Goal: Complete application form: Complete application form

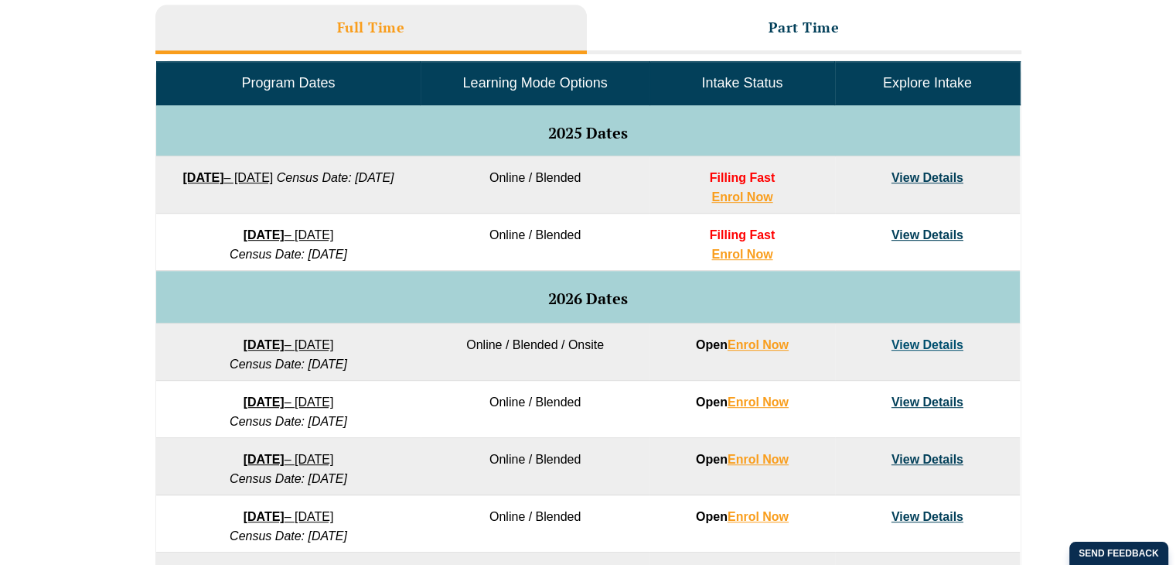
scroll to position [791, 0]
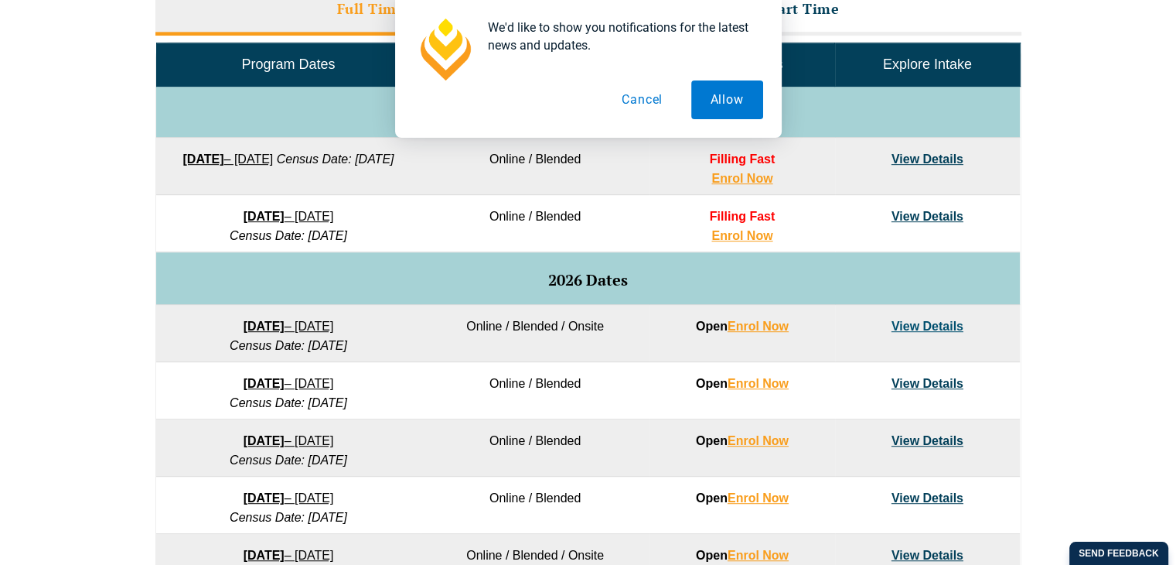
click at [640, 101] on button "Cancel" at bounding box center [642, 99] width 80 height 39
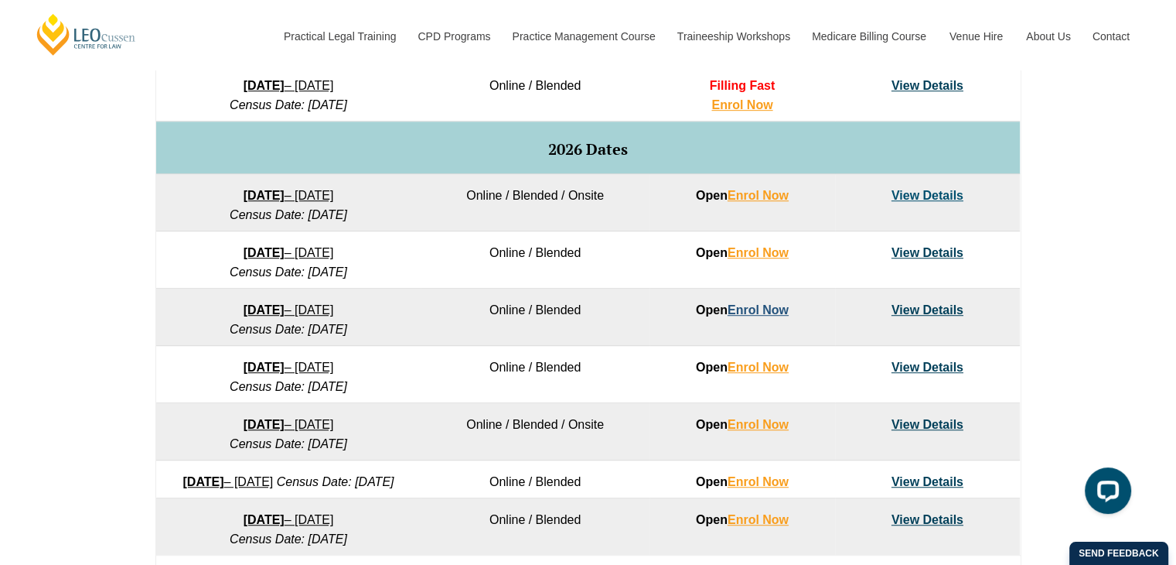
scroll to position [921, 0]
click at [752, 309] on link "Enrol Now" at bounding box center [758, 310] width 61 height 13
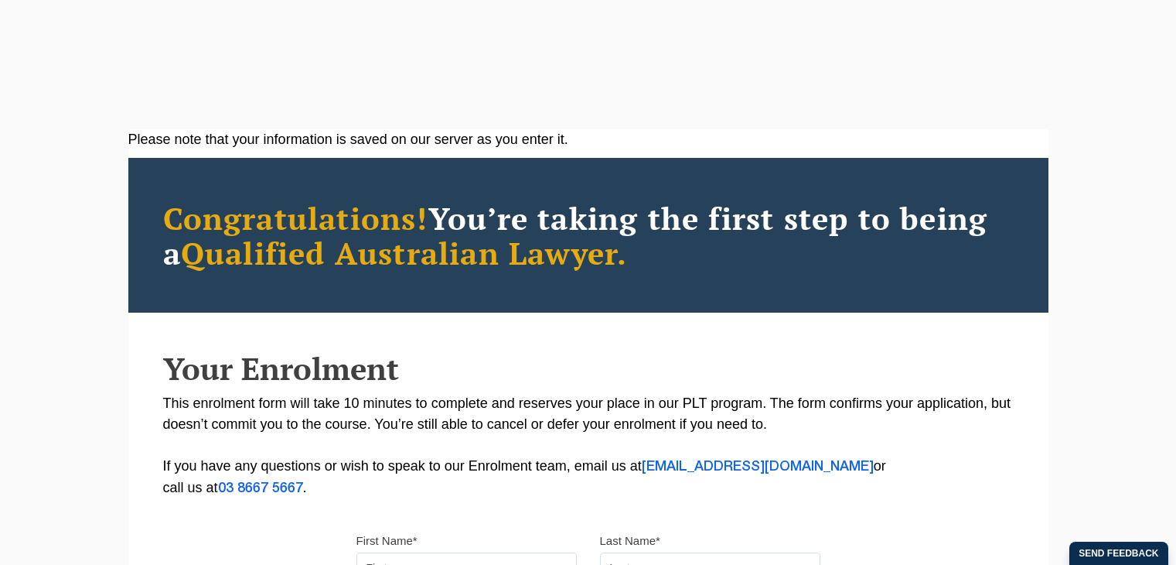
click at [455, 552] on input "First Name*" at bounding box center [467, 567] width 220 height 31
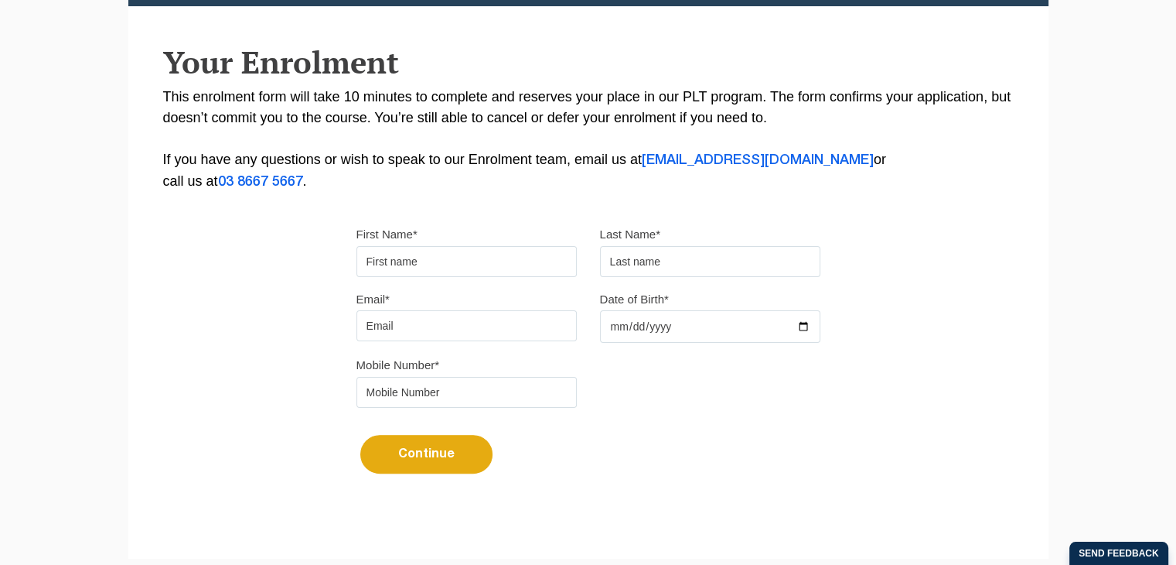
click at [425, 263] on input "First Name*" at bounding box center [467, 261] width 220 height 31
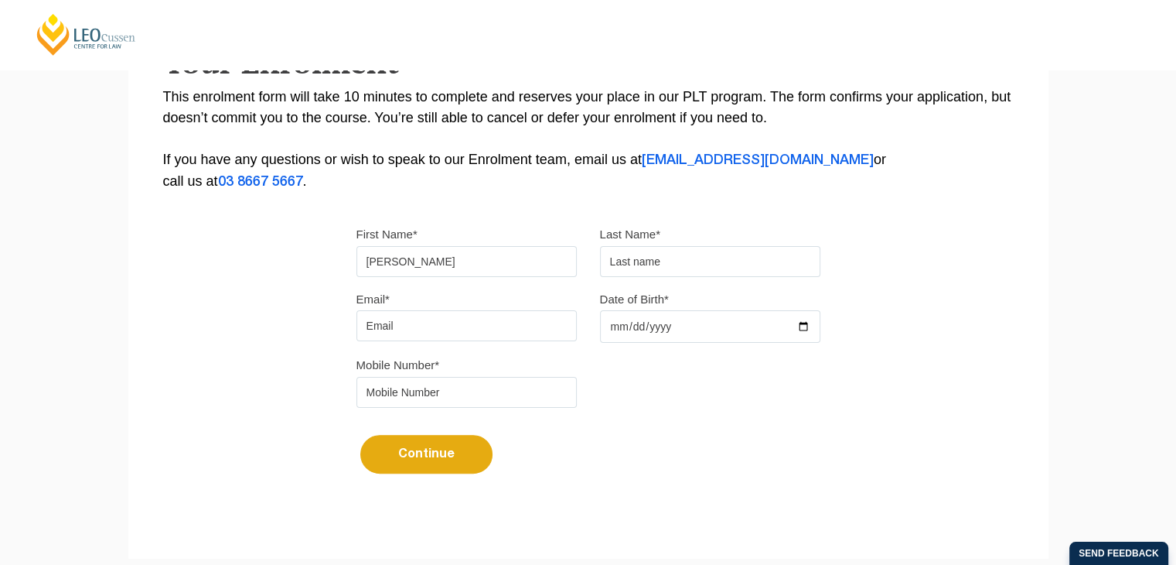
type input "[PERSON_NAME]"
type input "[EMAIL_ADDRESS][DOMAIN_NAME]"
click at [629, 394] on div "Mobile Number*" at bounding box center [588, 386] width 487 height 65
click at [712, 316] on input "Date of Birth*" at bounding box center [710, 326] width 220 height 32
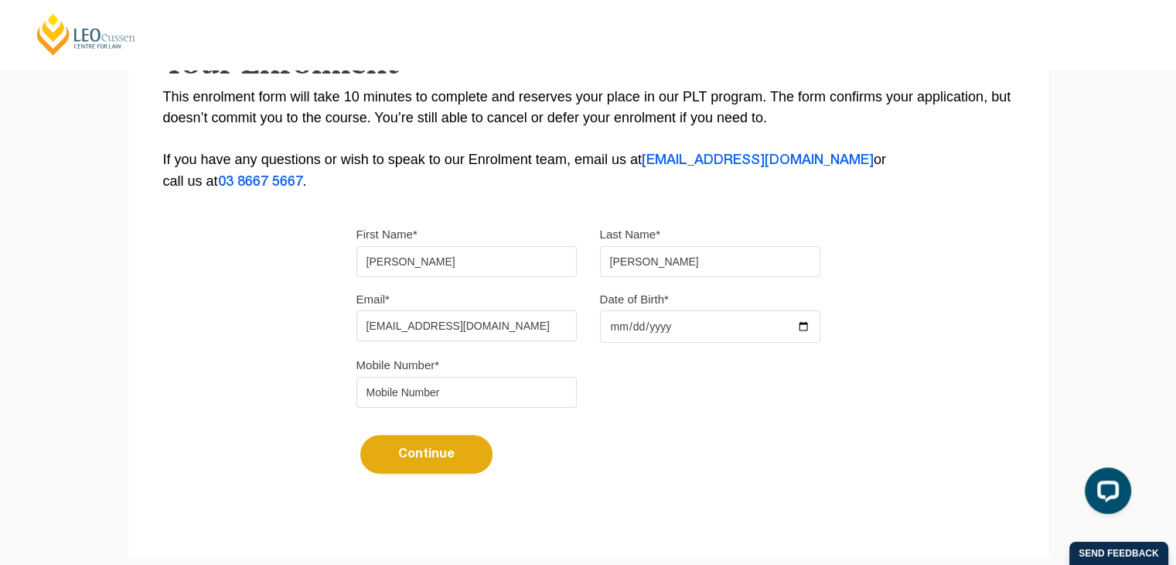
click at [804, 326] on input "Date of Birth*" at bounding box center [710, 326] width 220 height 32
type input "1999-05-22"
click at [507, 391] on input "tel" at bounding box center [467, 392] width 220 height 31
type input "0478688935"
click at [661, 432] on div "Continue It looks like you’ve previously started an application. You can pick u…" at bounding box center [589, 448] width 464 height 58
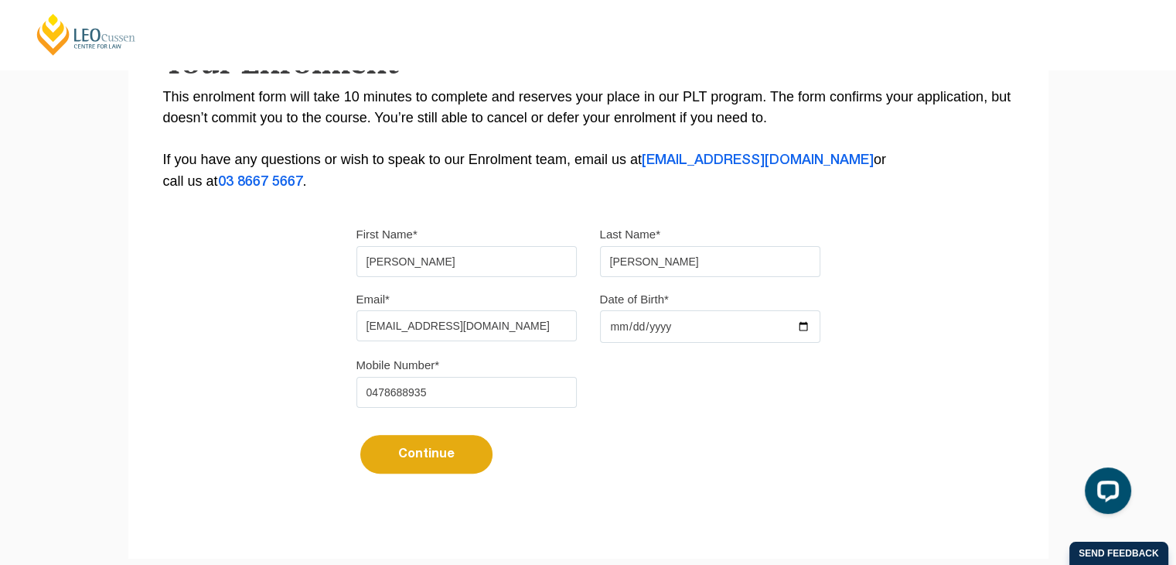
click at [449, 447] on button "Continue" at bounding box center [426, 454] width 132 height 39
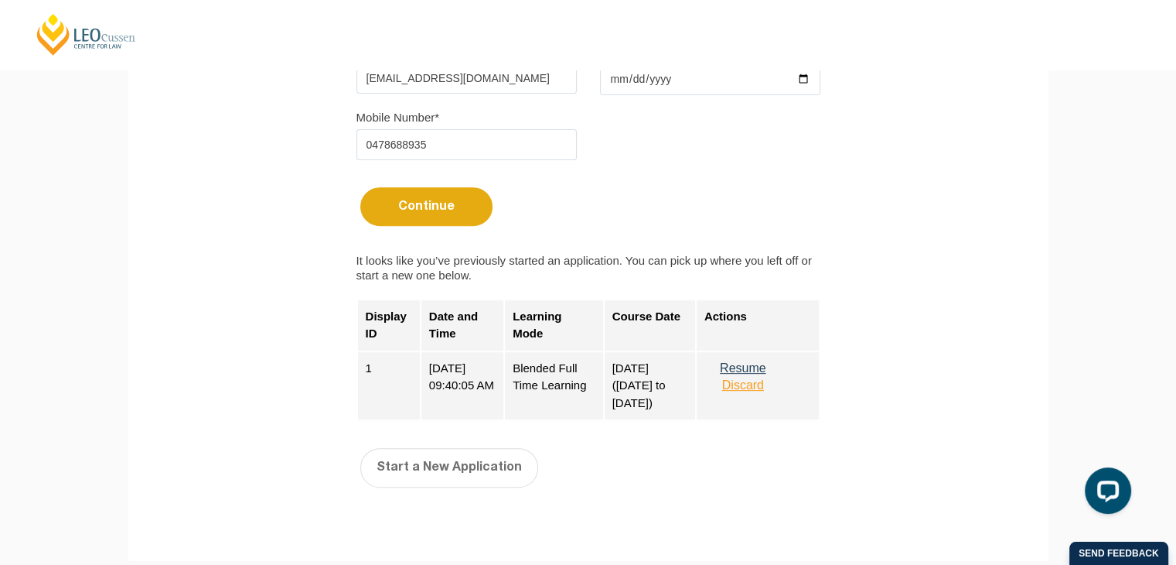
scroll to position [556, 0]
click at [752, 364] on button "Resume" at bounding box center [743, 366] width 77 height 14
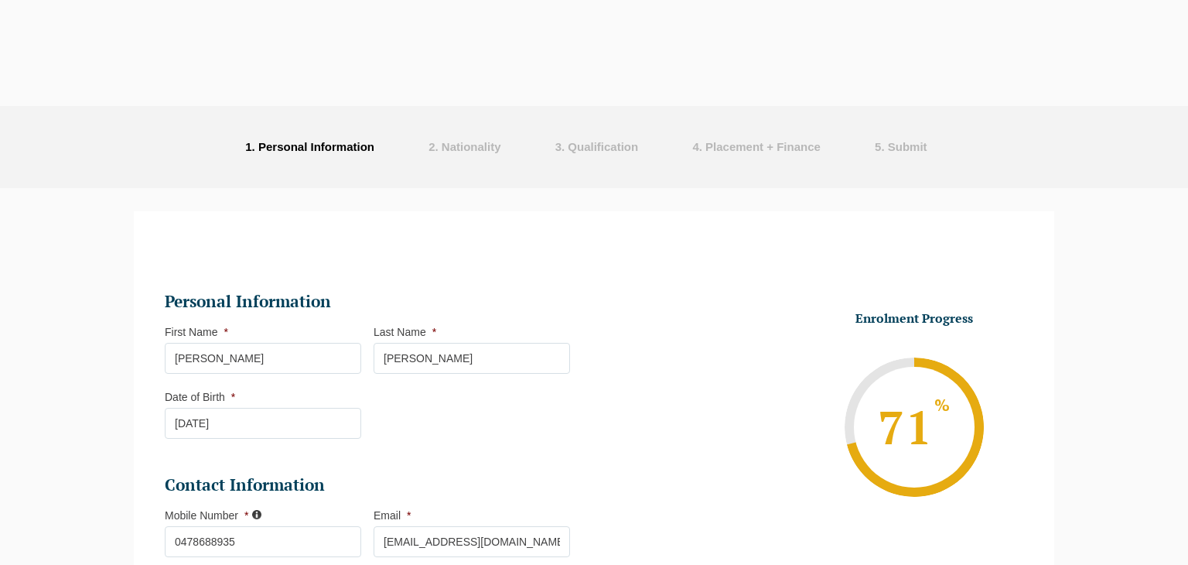
select select "Blended Full Time Learning"
select select "VIC"
select select
select select "[DATE] ([DATE] to [DATE])"
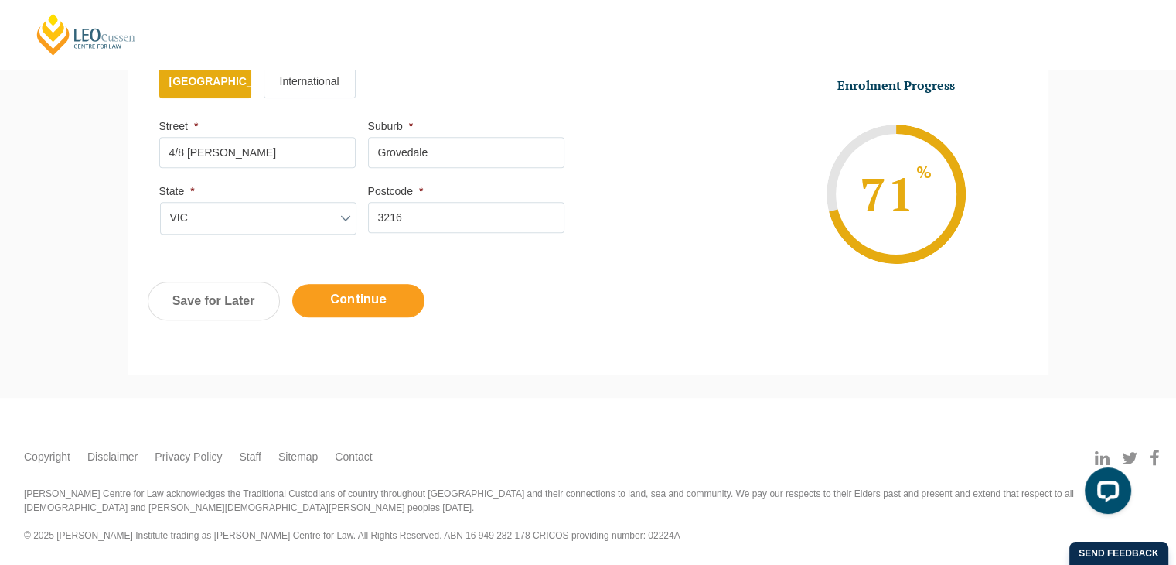
click at [382, 299] on input "Continue" at bounding box center [358, 300] width 132 height 33
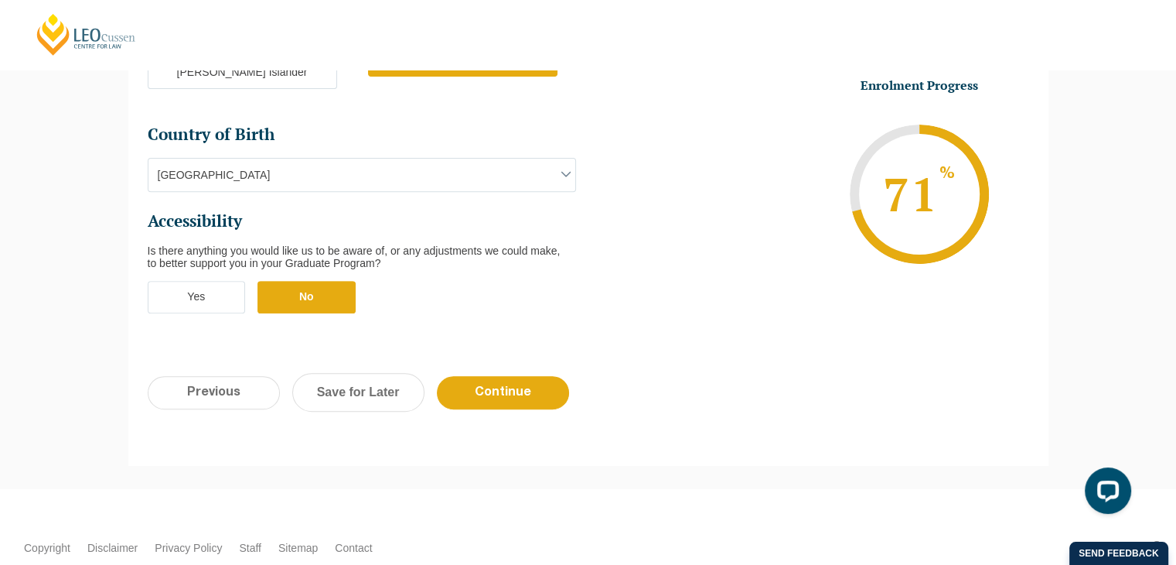
scroll to position [578, 0]
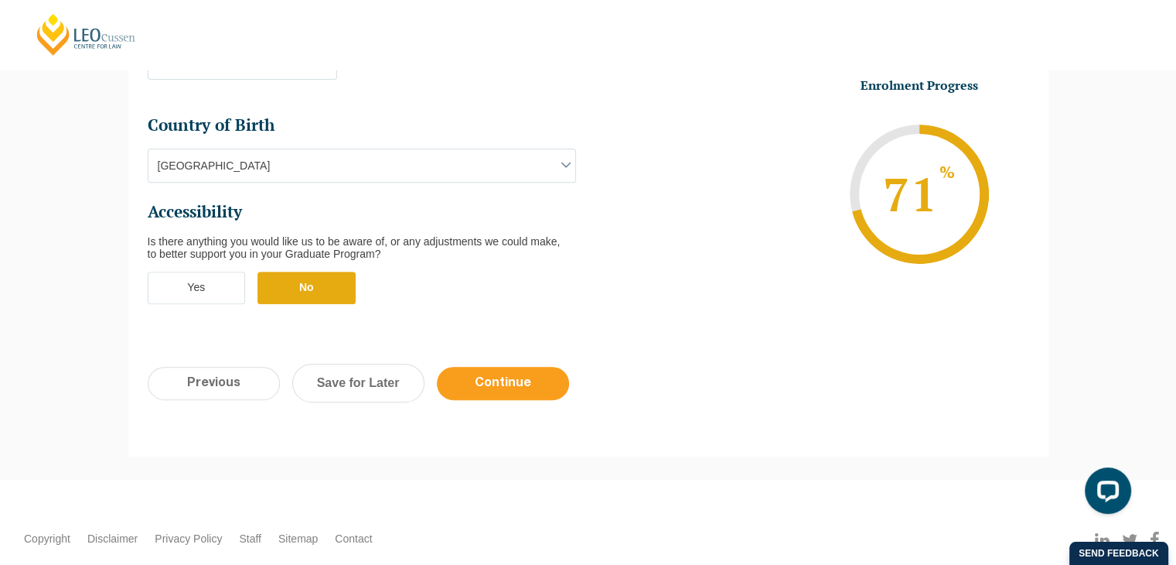
click at [502, 367] on input "Continue" at bounding box center [503, 383] width 132 height 33
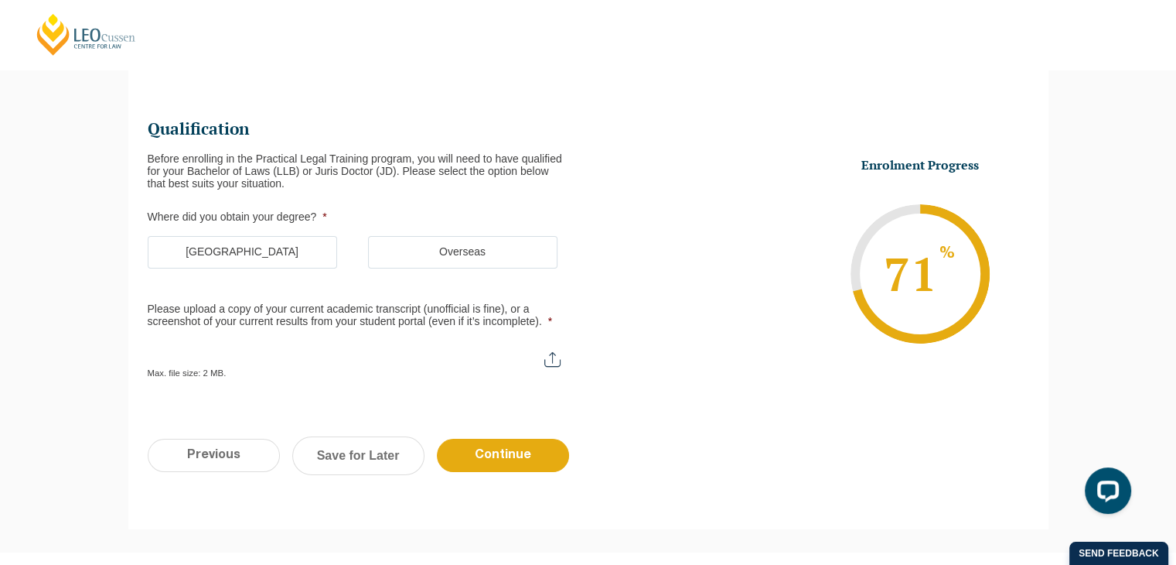
scroll to position [133, 0]
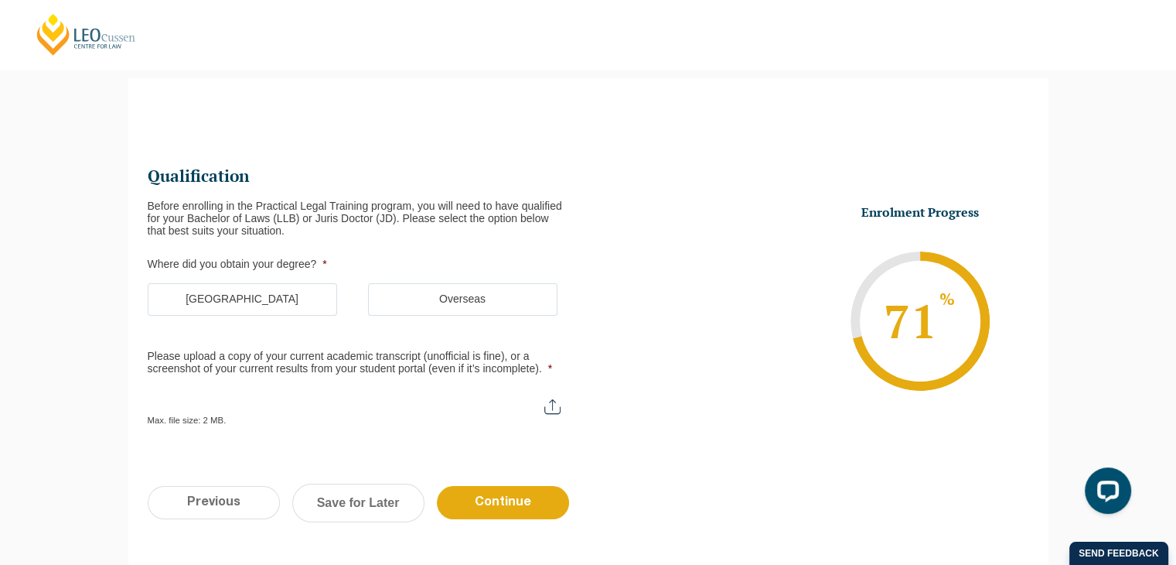
click at [284, 299] on label "Australia" at bounding box center [242, 299] width 189 height 32
click at [0, 0] on input "Australia" at bounding box center [0, 0] width 0 height 0
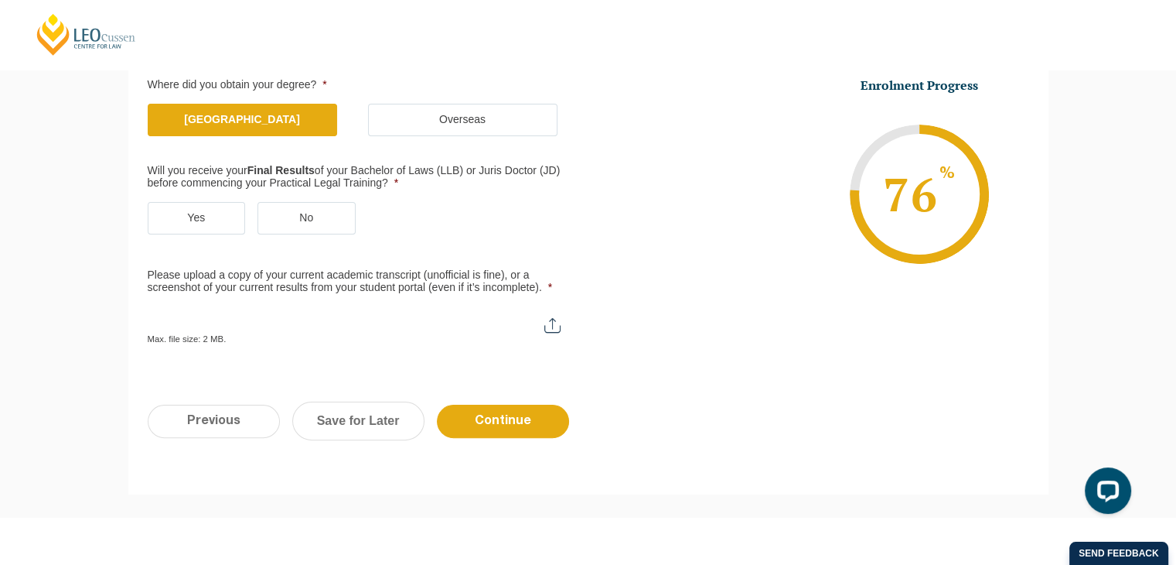
scroll to position [313, 0]
drag, startPoint x: 197, startPoint y: 216, endPoint x: 142, endPoint y: 213, distance: 55.0
click at [142, 213] on div "Qualification Before enrolling in the Practical Legal Training program, you wil…" at bounding box center [588, 153] width 920 height 464
click at [174, 214] on label "Yes" at bounding box center [197, 217] width 98 height 32
click at [0, 0] on input "Yes" at bounding box center [0, 0] width 0 height 0
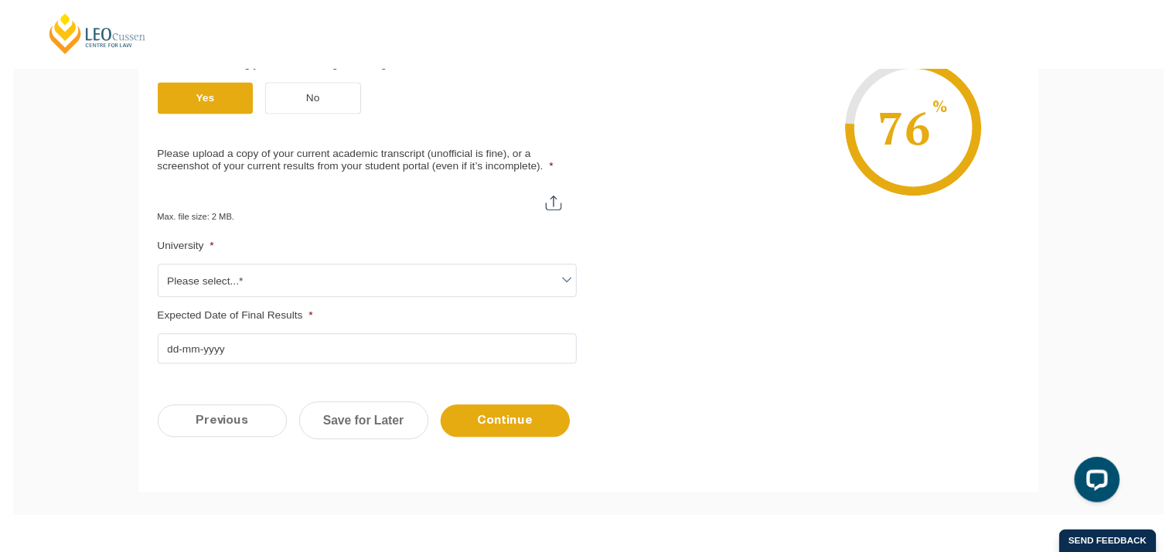
scroll to position [433, 0]
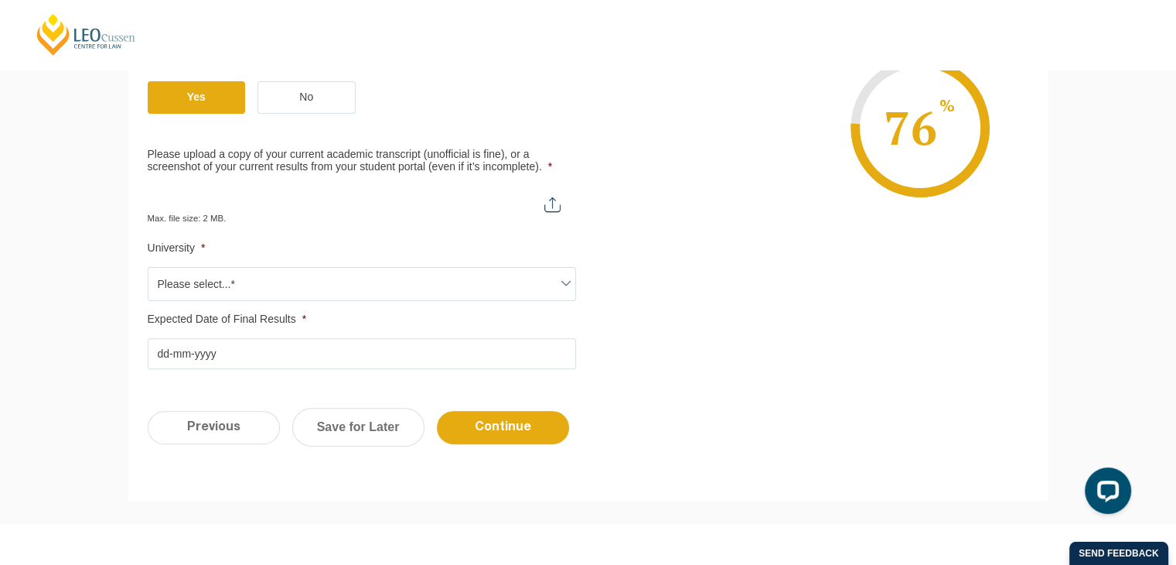
click at [554, 203] on input "Please upload a copy of your current academic transcript (unofficial is fine), …" at bounding box center [362, 199] width 428 height 26
type input "C:\fakepath\Kate Elliot Transcript.pdf"
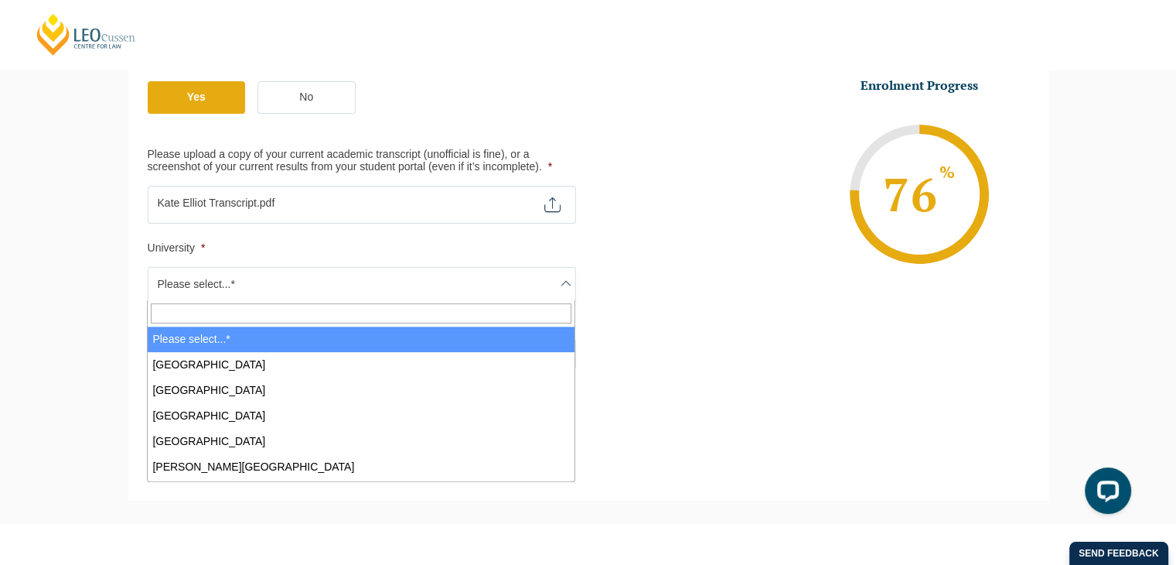
click at [522, 280] on span "Please select...*" at bounding box center [361, 284] width 427 height 32
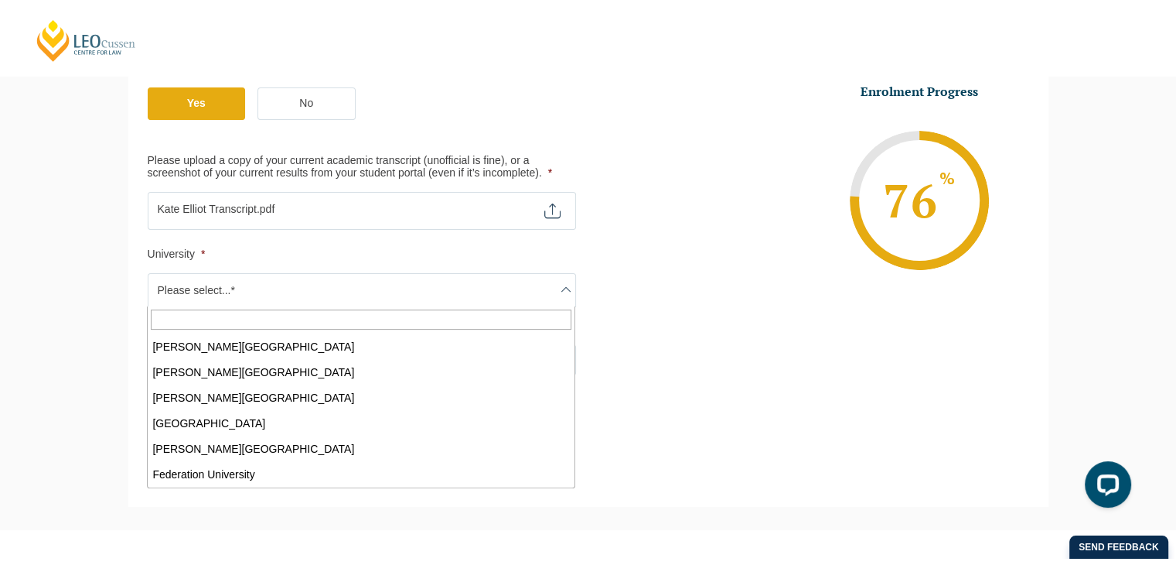
scroll to position [142, 0]
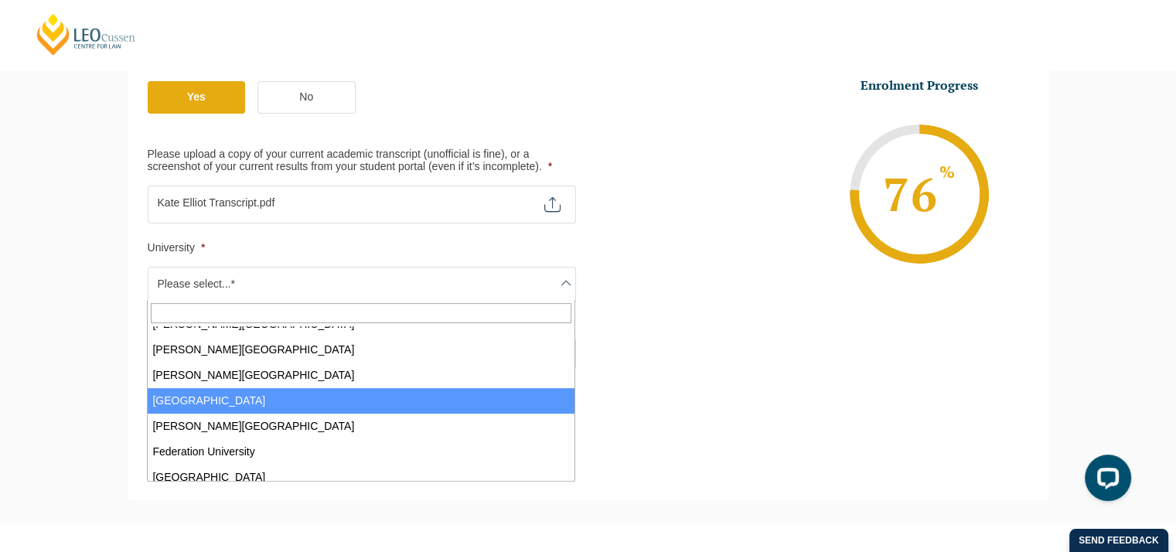
select select "Deakin University"
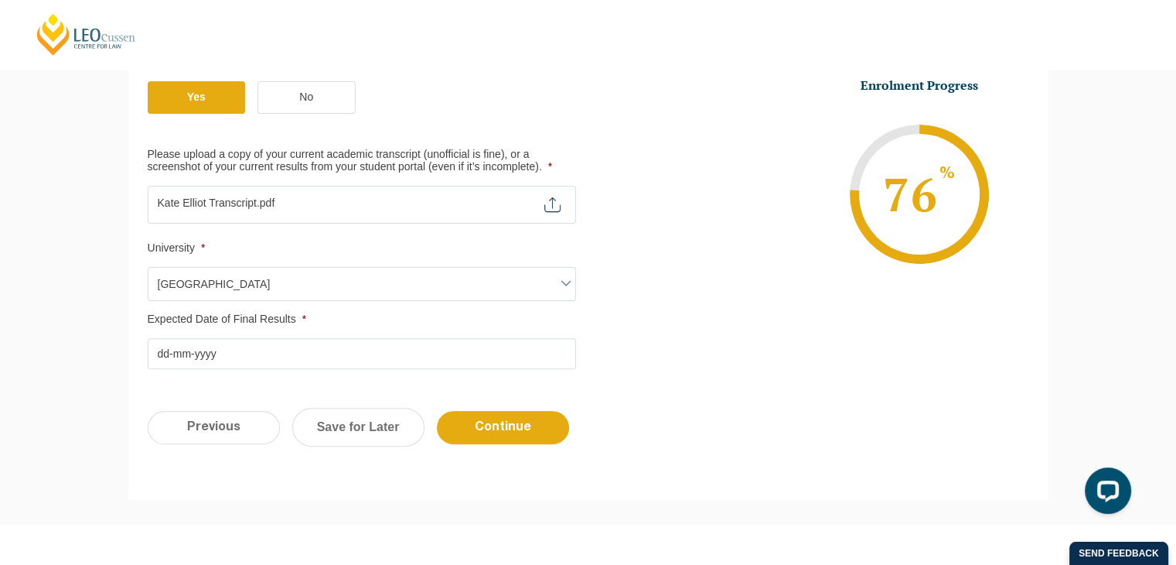
click at [278, 338] on input "Expected Date of Final Results *" at bounding box center [362, 353] width 428 height 31
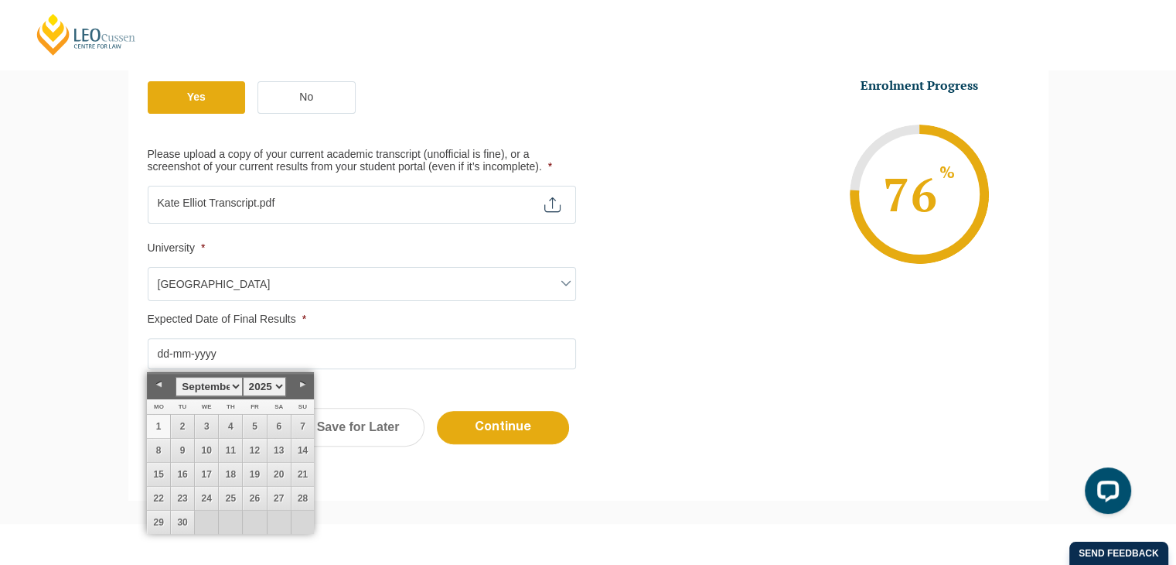
click at [232, 381] on select "January February March April May June July August September October November De…" at bounding box center [209, 386] width 67 height 19
click at [266, 387] on select "1925 1926 1927 1928 1929 1930 1931 1932 1933 1934 1935 1936 1937 1938 1939 1940…" at bounding box center [264, 386] width 43 height 19
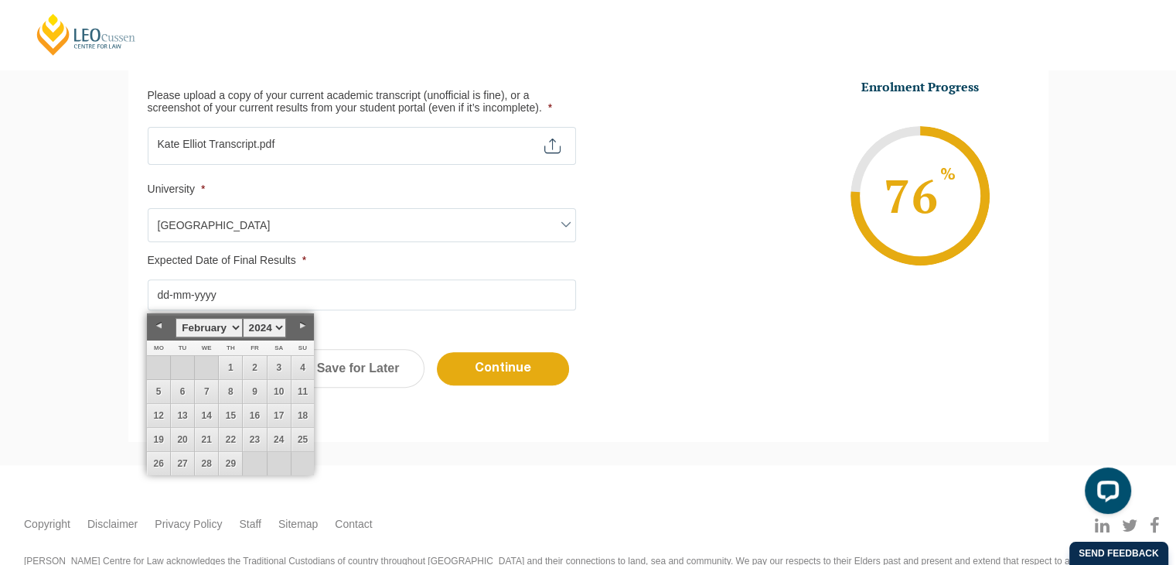
scroll to position [492, 0]
click at [273, 326] on select "1925 1926 1927 1928 1929 1930 1931 1932 1933 1934 1935 1936 1937 1938 1939 1940…" at bounding box center [264, 327] width 43 height 19
click at [255, 462] on link "27" at bounding box center [254, 463] width 23 height 23
type input "27-02-2026"
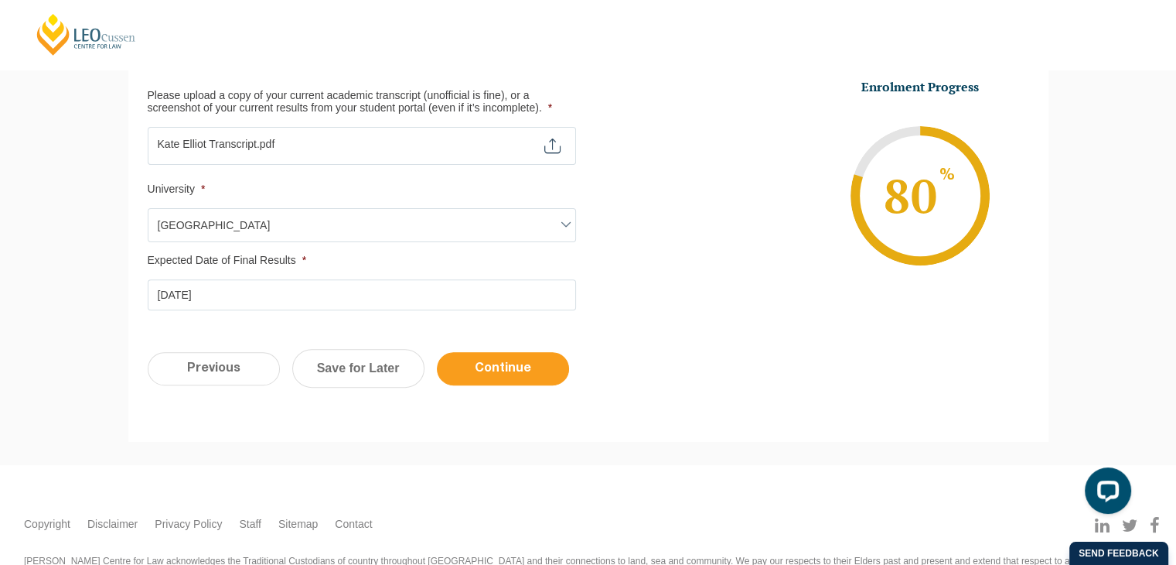
click at [501, 367] on input "Continue" at bounding box center [503, 368] width 132 height 33
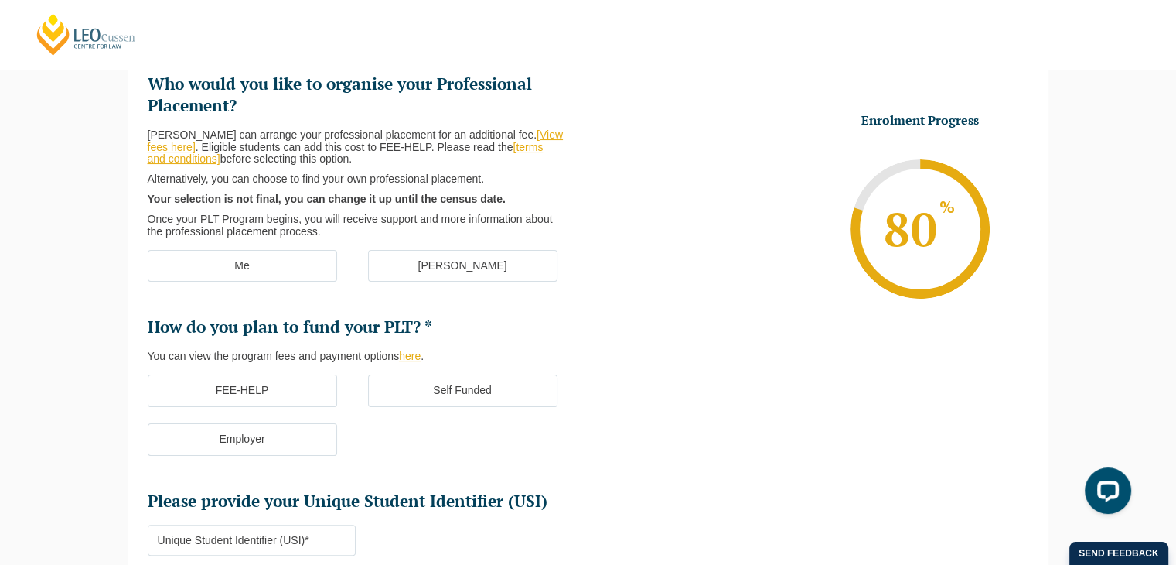
scroll to position [226, 0]
click at [275, 267] on label "Me" at bounding box center [242, 265] width 189 height 32
click at [0, 0] on input "Me" at bounding box center [0, 0] width 0 height 0
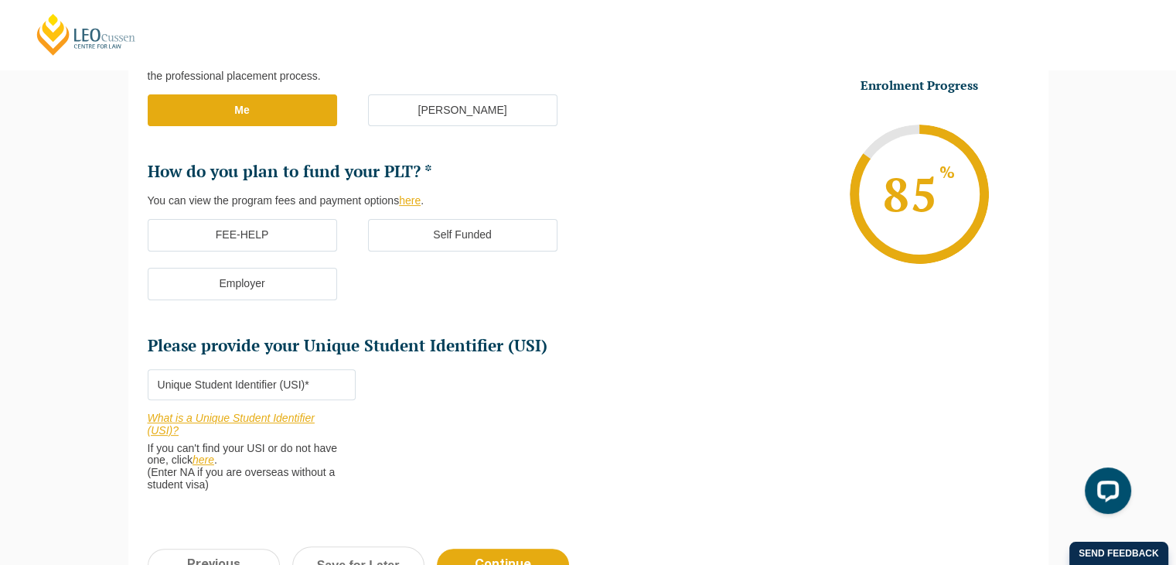
scroll to position [387, 0]
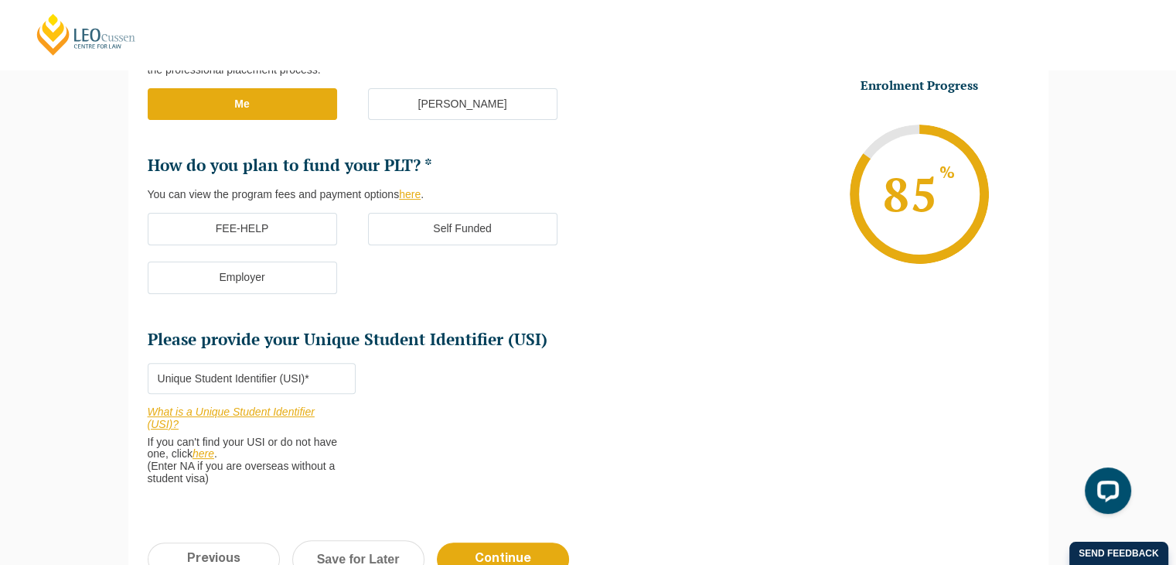
click at [300, 227] on label "FEE-HELP" at bounding box center [242, 229] width 189 height 32
click at [0, 0] on input "FEE-HELP" at bounding box center [0, 0] width 0 height 0
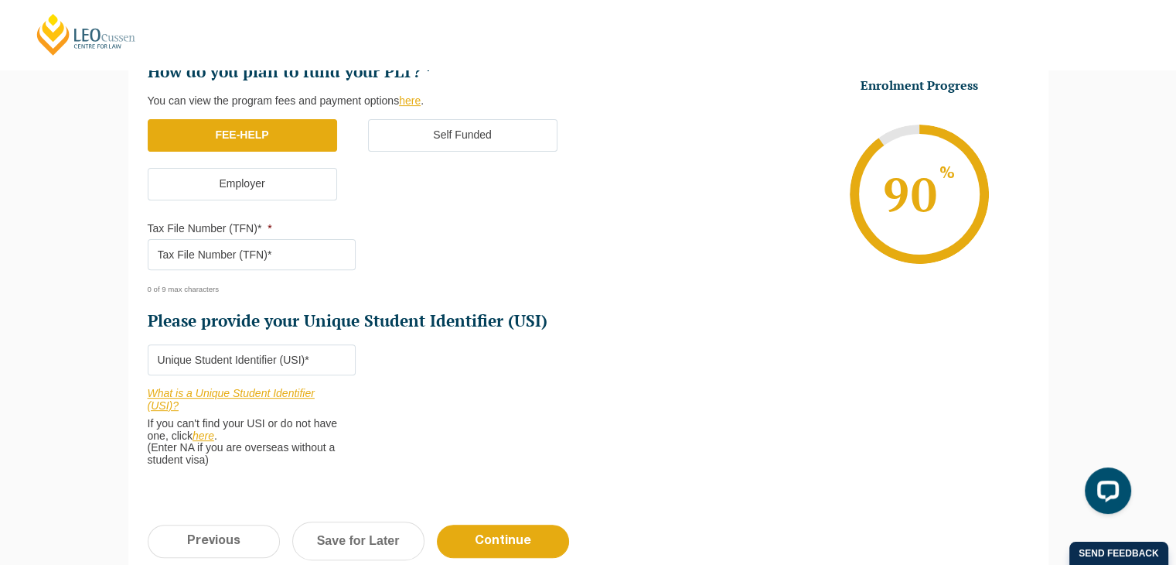
scroll to position [486, 0]
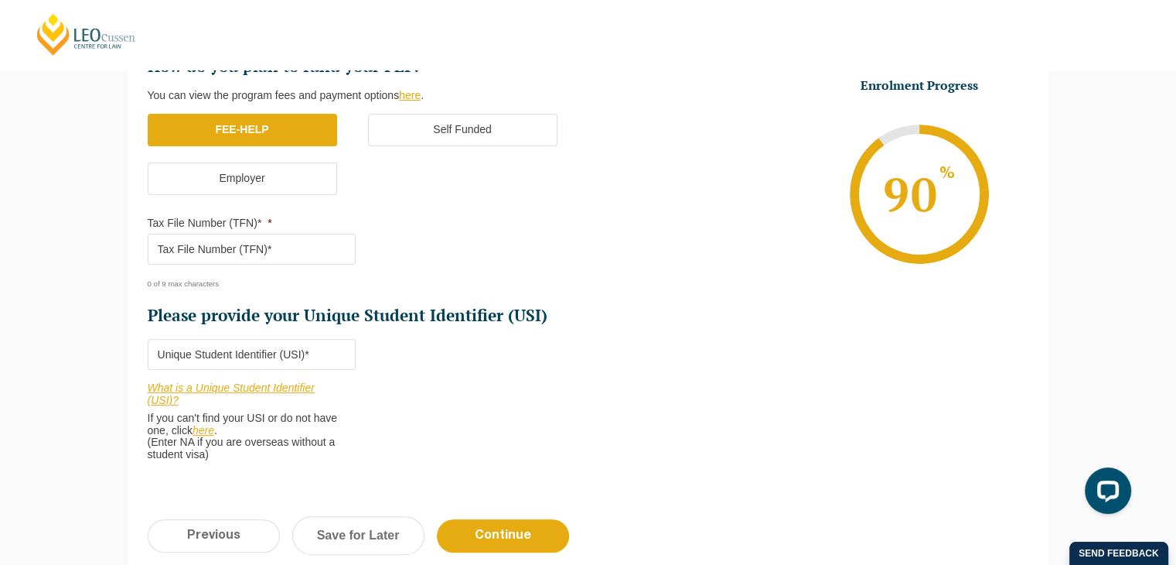
click at [415, 97] on link "here" at bounding box center [410, 95] width 22 height 12
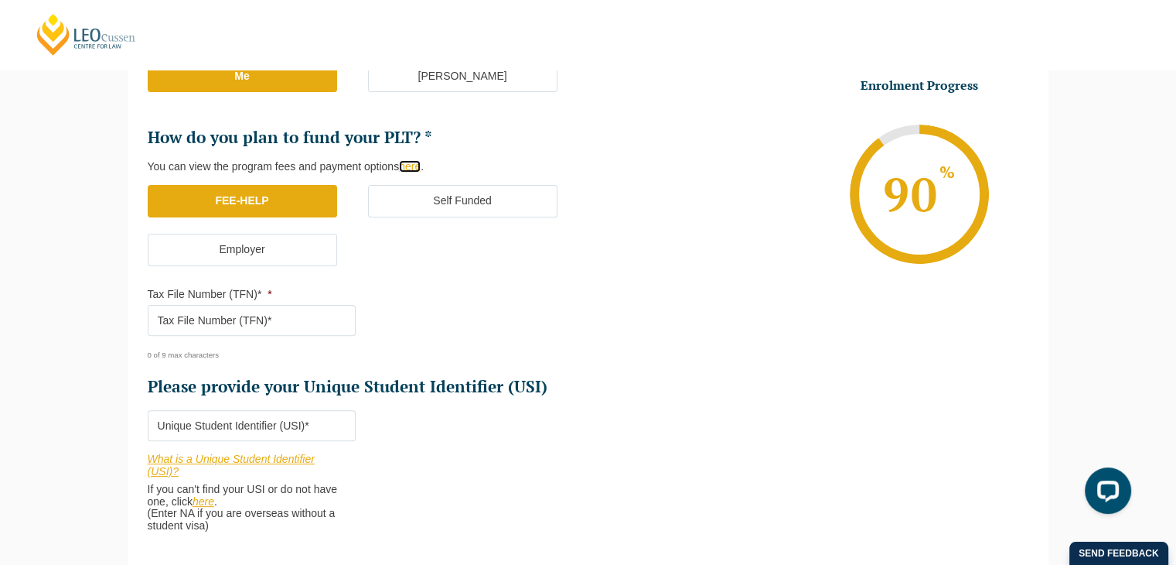
scroll to position [418, 0]
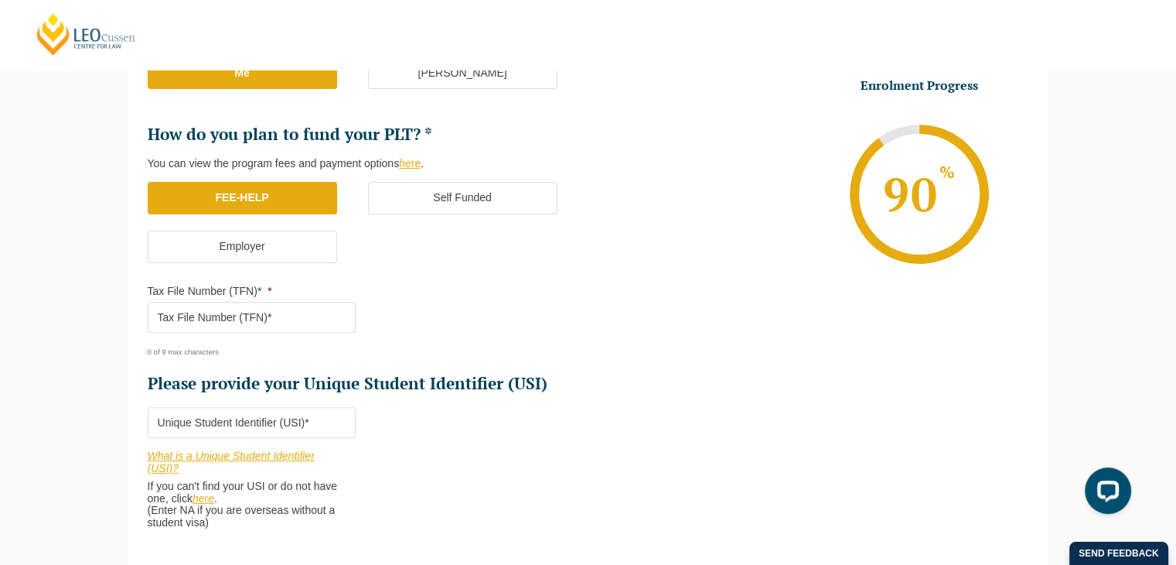
click at [314, 245] on label "Employer" at bounding box center [242, 246] width 189 height 32
click at [0, 0] on input "Employer" at bounding box center [0, 0] width 0 height 0
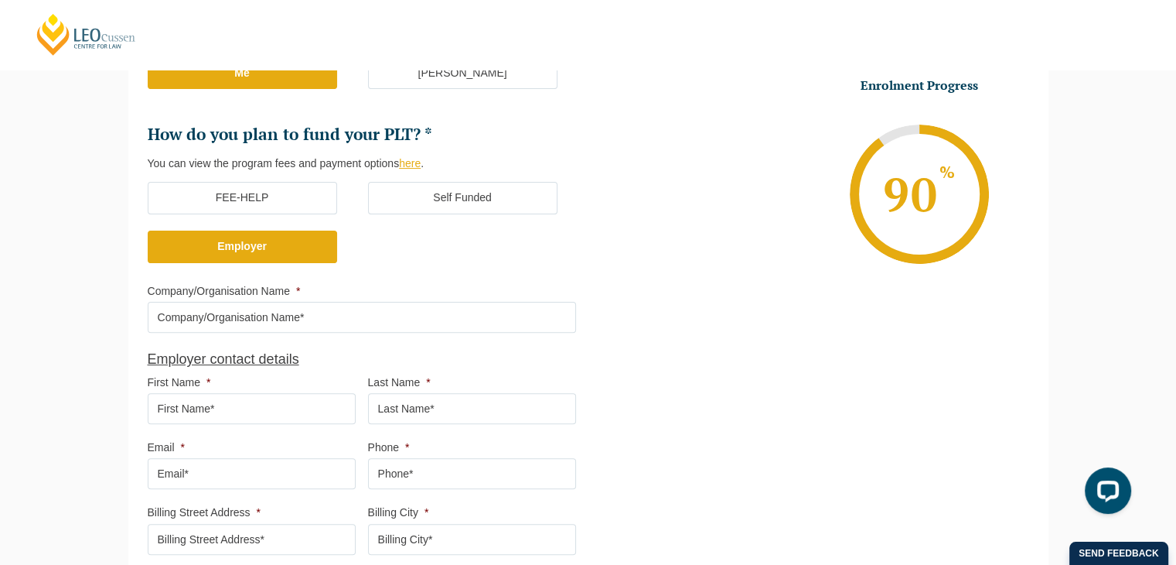
click at [294, 199] on label "FEE-HELP" at bounding box center [242, 198] width 189 height 32
click at [0, 0] on input "FEE-HELP" at bounding box center [0, 0] width 0 height 0
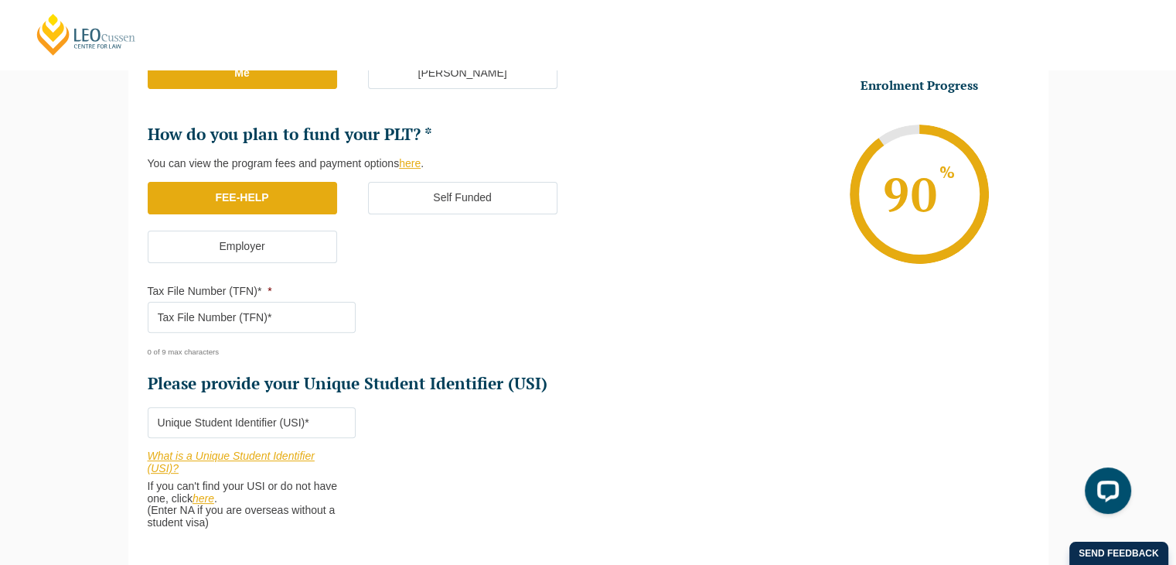
click at [293, 313] on input "Tax File Number (TFN)* *" at bounding box center [252, 317] width 208 height 31
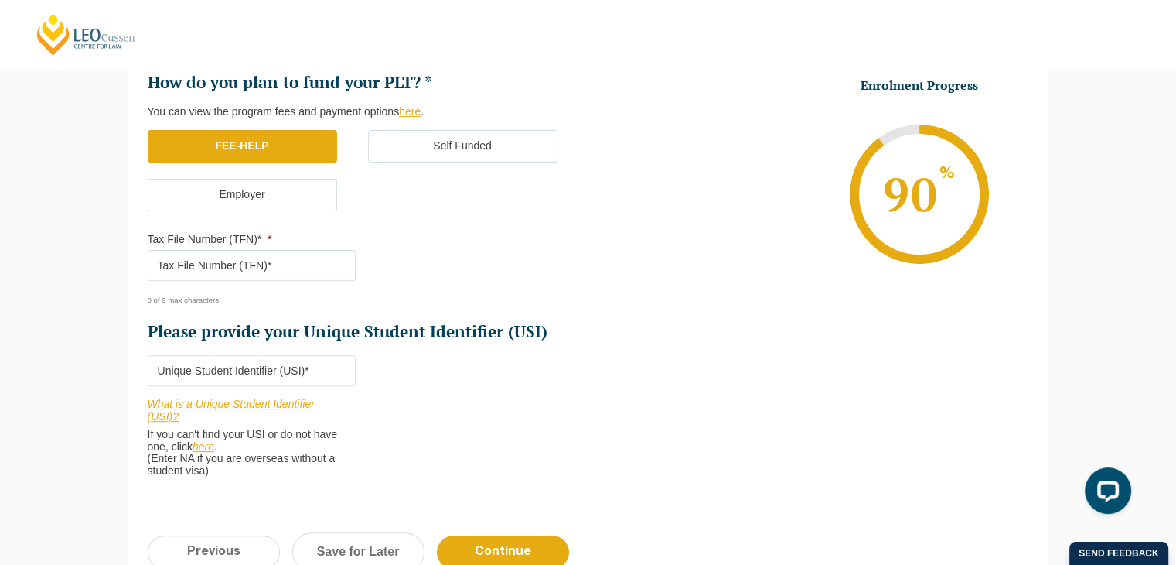
scroll to position [473, 0]
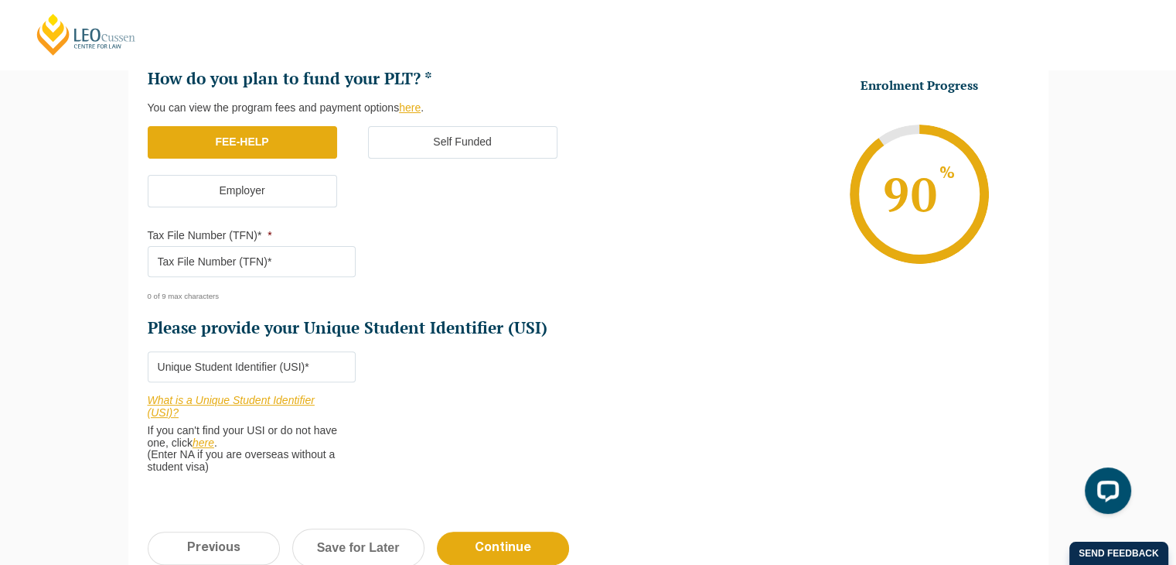
click at [257, 253] on input "Tax File Number (TFN)* *" at bounding box center [252, 261] width 208 height 31
click at [234, 258] on input "971958" at bounding box center [252, 261] width 208 height 31
type input "971958387"
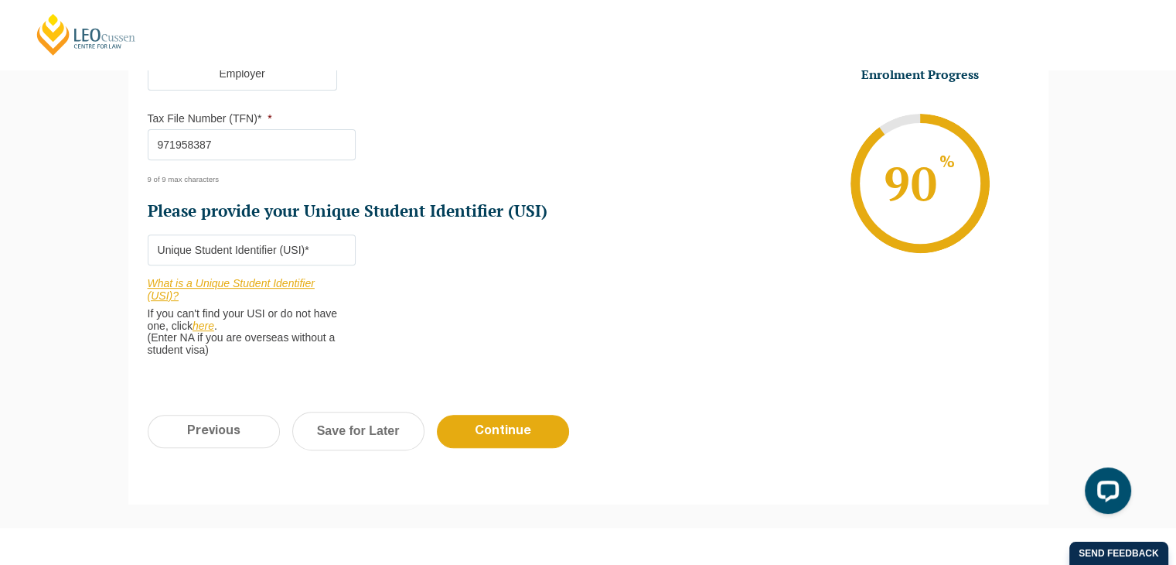
scroll to position [589, 0]
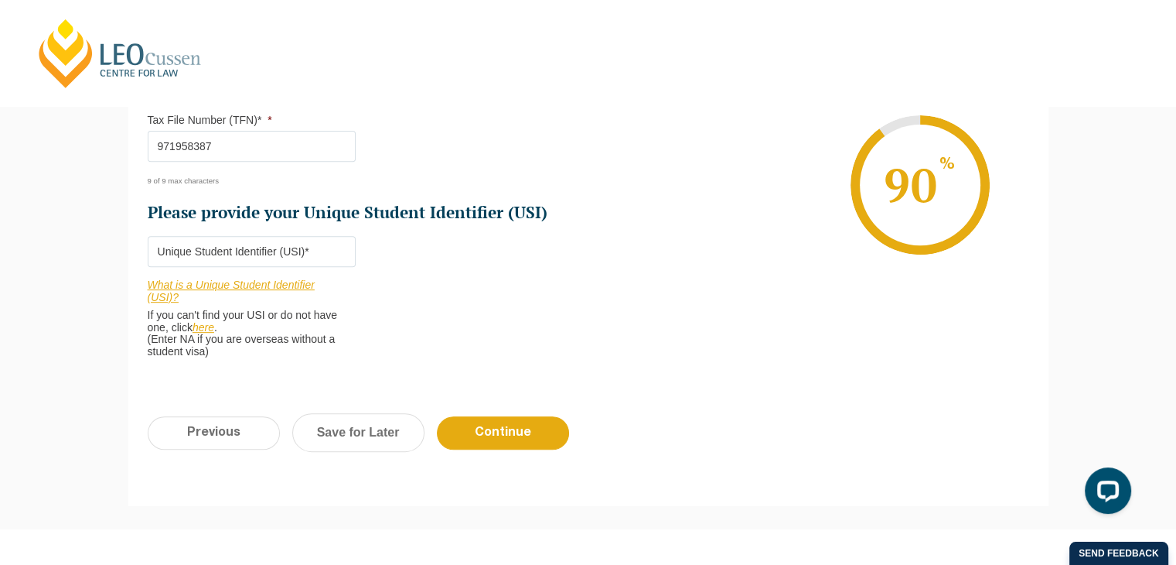
click at [239, 247] on input "Please provide your Unique Student Identifier (USI) *" at bounding box center [252, 251] width 208 height 31
paste input "KQK2Y334AL"
type input "KQK2Y334AL"
click at [510, 428] on input "Continue" at bounding box center [503, 432] width 132 height 33
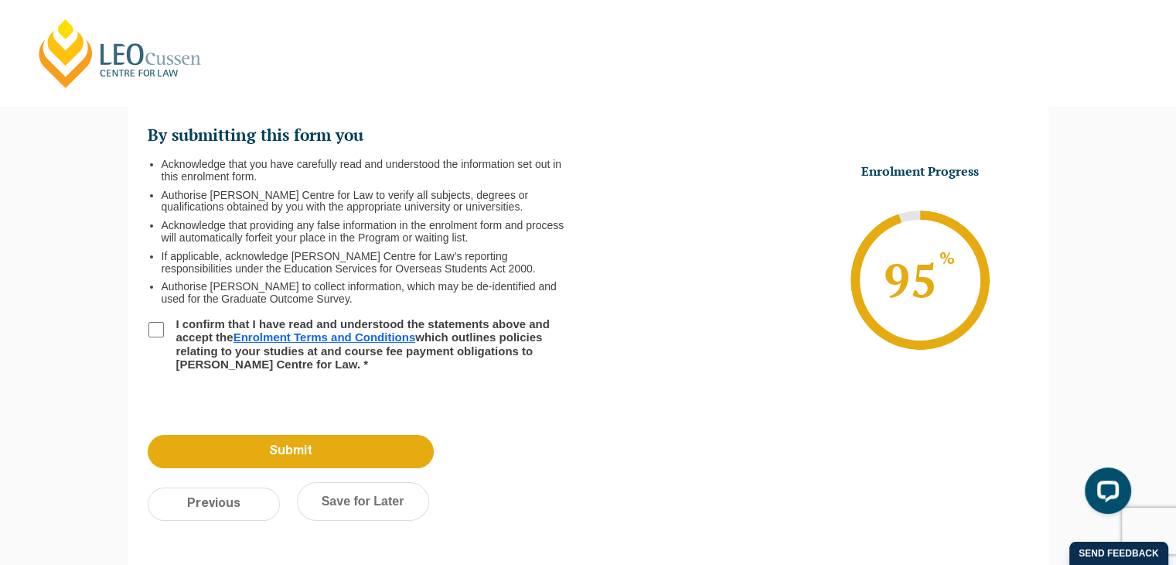
scroll to position [133, 0]
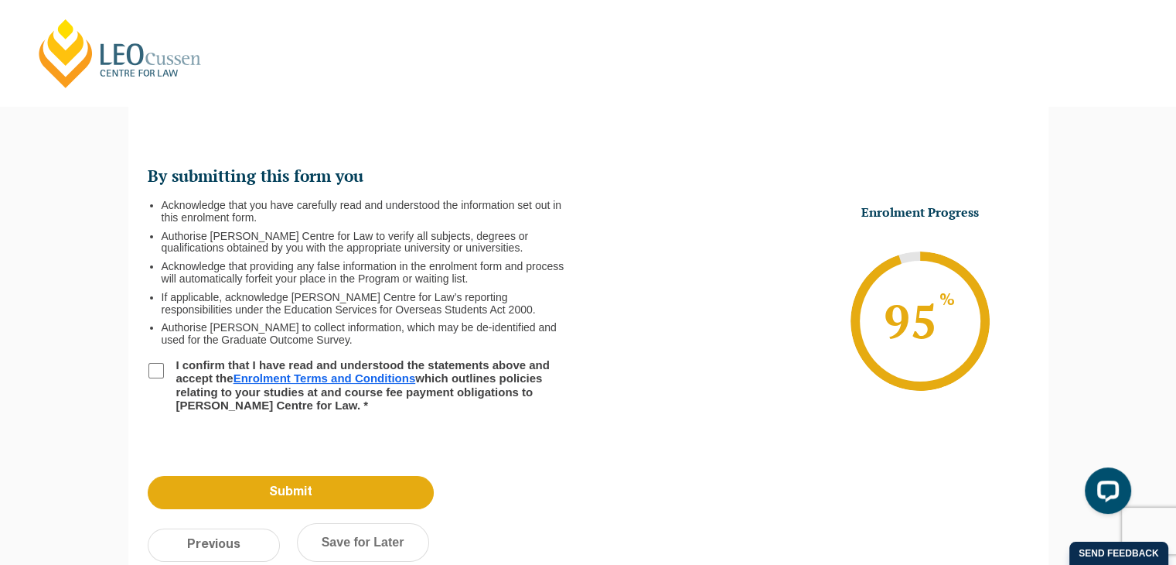
click at [153, 370] on input "I confirm that I have read and understood the statements above and accept the E…" at bounding box center [155, 370] width 15 height 15
checkbox input "true"
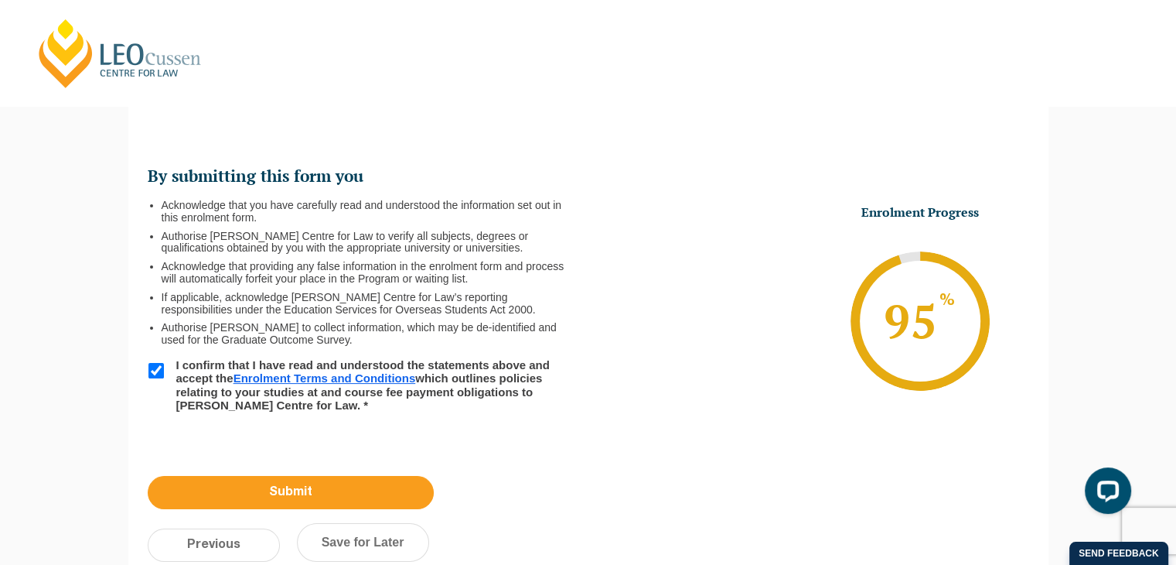
click at [361, 493] on input "Submit" at bounding box center [291, 492] width 286 height 33
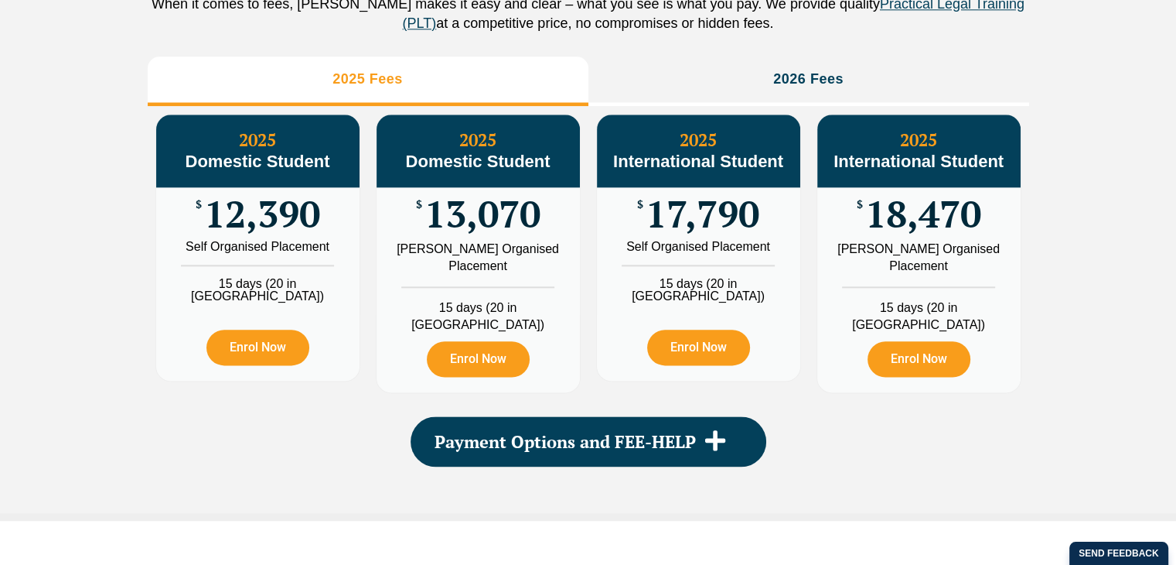
scroll to position [1846, 0]
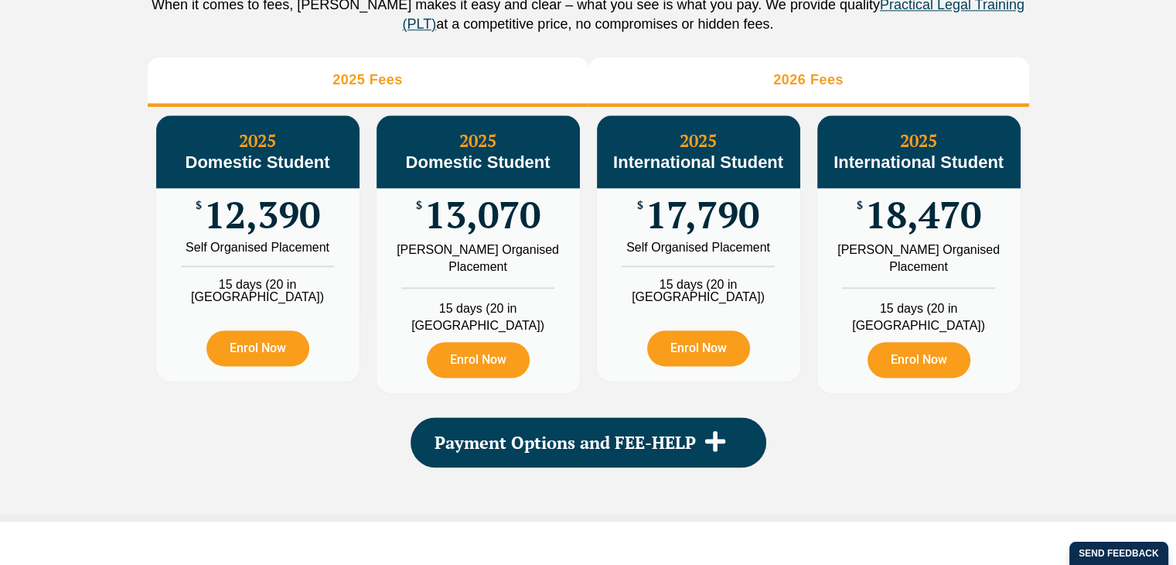
click at [732, 100] on li "2026 Fees" at bounding box center [809, 81] width 441 height 49
